Goal: Find specific page/section: Locate a particular part of the current website

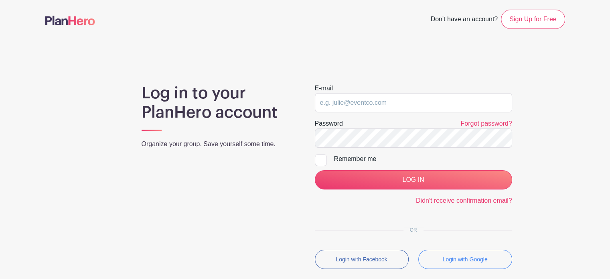
type input "[EMAIL_ADDRESS][DOMAIN_NAME]"
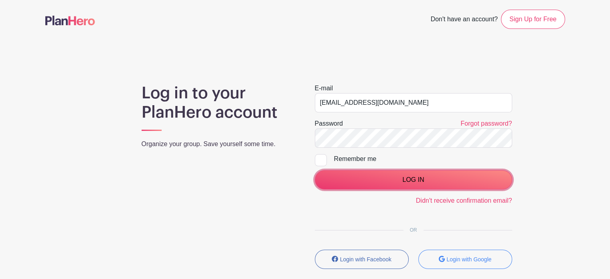
drag, startPoint x: 412, startPoint y: 180, endPoint x: 411, endPoint y: 171, distance: 8.6
click at [412, 179] on input "LOG IN" at bounding box center [413, 179] width 197 height 19
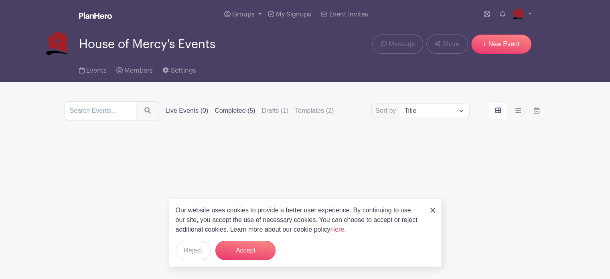
click at [237, 113] on label "Completed (5)" at bounding box center [235, 111] width 41 height 10
click at [0, 0] on input "Completed (5)" at bounding box center [0, 0] width 0 height 0
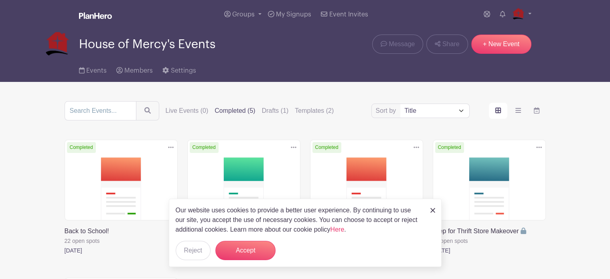
click at [432, 210] on img at bounding box center [432, 210] width 5 height 5
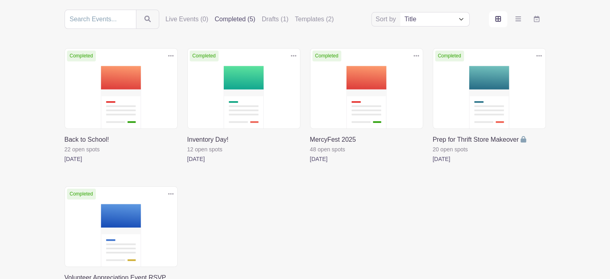
scroll to position [67, 0]
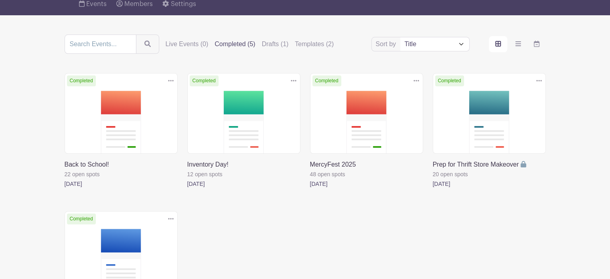
click at [65, 189] on link at bounding box center [65, 189] width 0 height 0
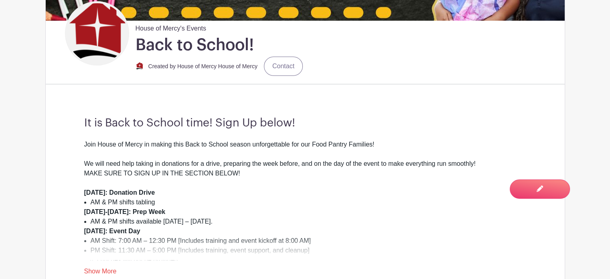
scroll to position [361, 0]
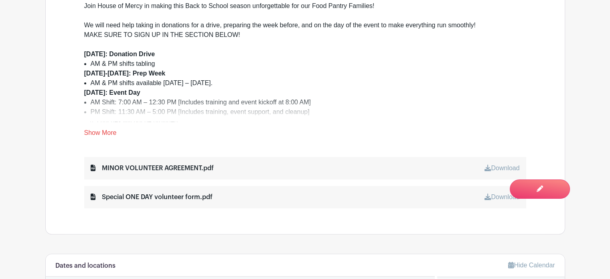
click at [106, 133] on link "Show More" at bounding box center [100, 134] width 32 height 10
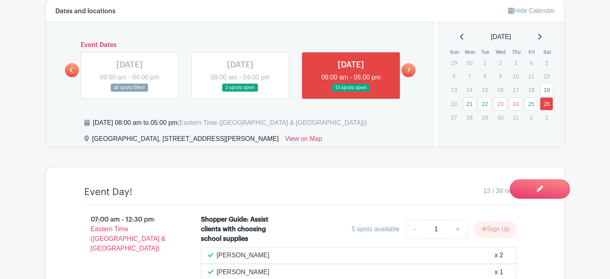
scroll to position [642, 0]
